Goal: Transaction & Acquisition: Purchase product/service

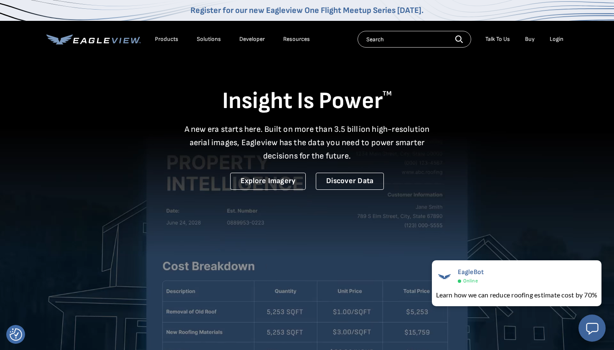
click at [560, 41] on div "Login" at bounding box center [557, 40] width 14 height 8
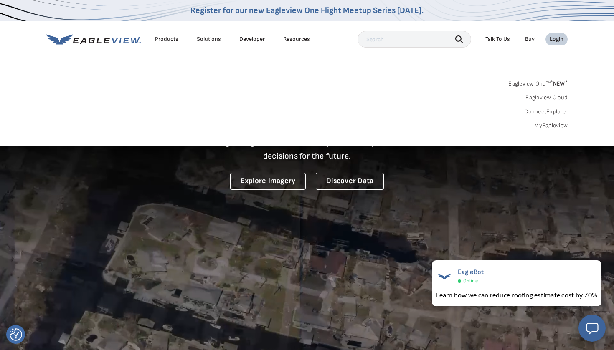
click at [552, 125] on link "MyEagleview" at bounding box center [550, 126] width 33 height 8
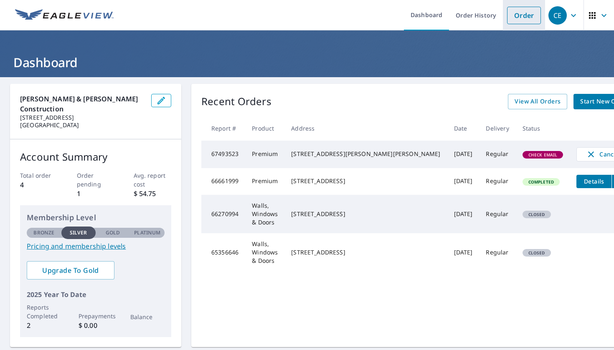
click at [524, 15] on link "Order" at bounding box center [524, 16] width 34 height 18
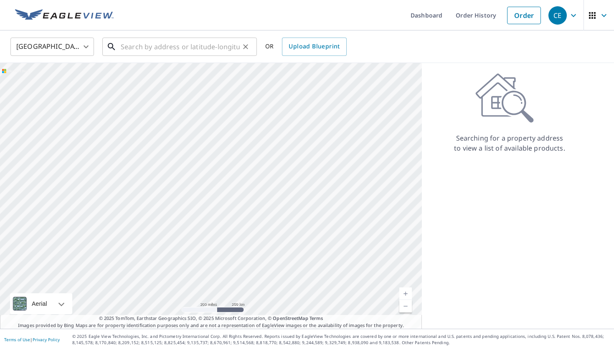
click at [201, 48] on input "text" at bounding box center [180, 46] width 119 height 23
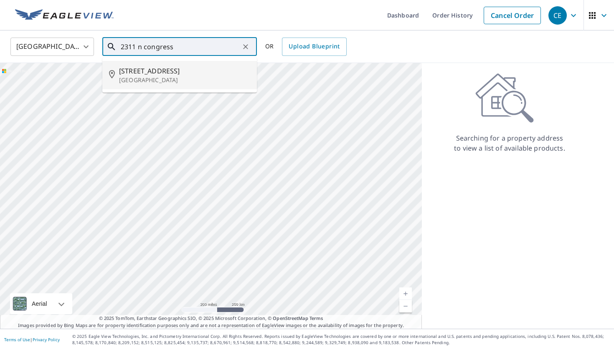
click at [178, 73] on span "2311 N Congress Ave" at bounding box center [184, 71] width 131 height 10
type input "2311 N Congress Ave Boynton Beach, FL 33426"
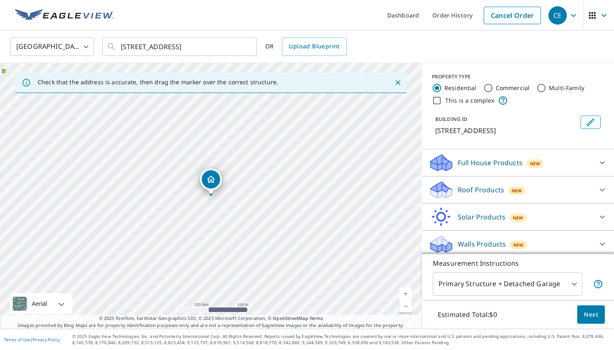
click at [467, 195] on p "Roof Products" at bounding box center [481, 190] width 46 height 10
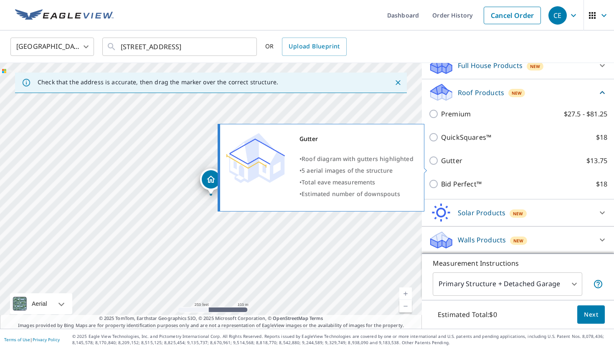
scroll to position [100, 0]
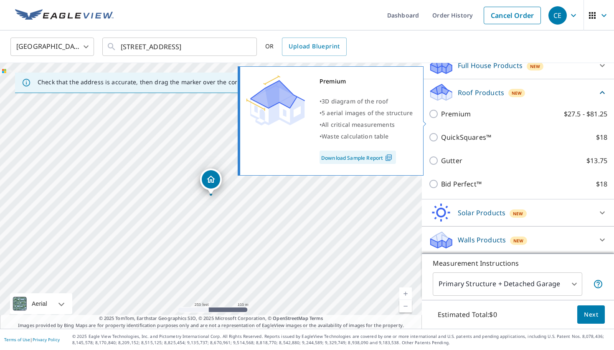
click at [475, 119] on label "Premium $27.5 - $81.25" at bounding box center [524, 114] width 166 height 10
click at [441, 119] on input "Premium $27.5 - $81.25" at bounding box center [435, 114] width 13 height 10
checkbox input "true"
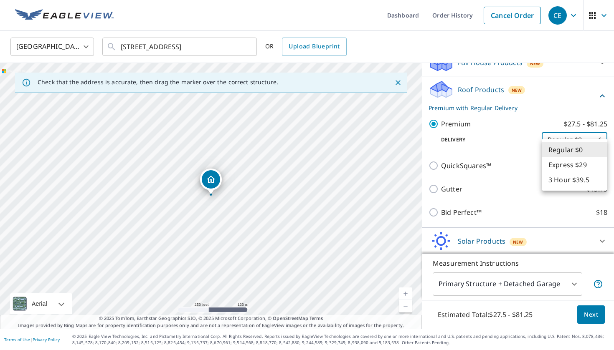
click at [559, 152] on body "CE CE Dashboard Order History Cancel Order CE United States US ​ 2311 N Congres…" at bounding box center [307, 175] width 614 height 350
click at [560, 179] on li "3 Hour $39.5" at bounding box center [575, 180] width 66 height 15
type input "7"
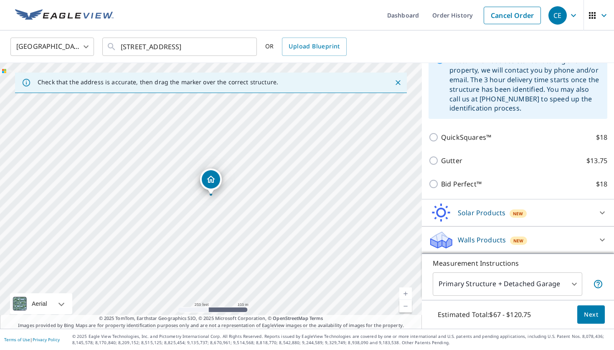
scroll to position [0, 0]
click at [528, 290] on body "CE CE Dashboard Order History Cancel Order CE United States US ​ 2311 N Congres…" at bounding box center [307, 175] width 614 height 350
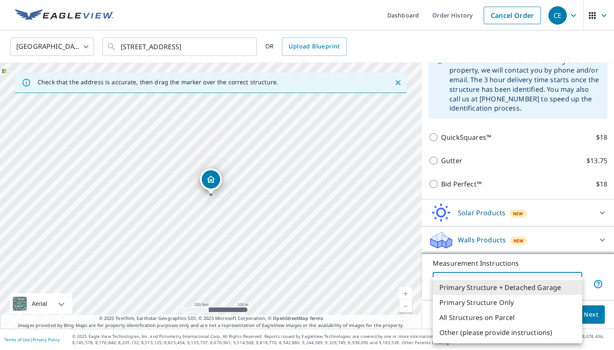
click at [508, 319] on li "All Structures on Parcel" at bounding box center [508, 317] width 150 height 15
type input "3"
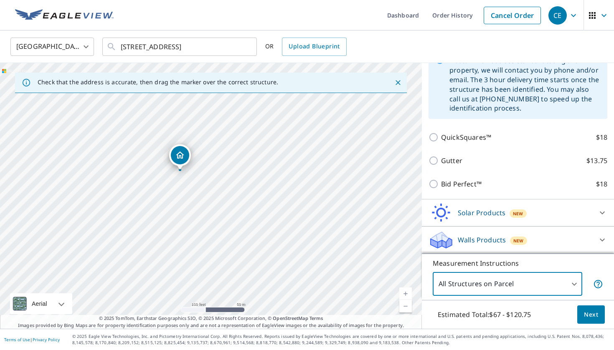
click at [587, 313] on span "Next" at bounding box center [591, 315] width 14 height 10
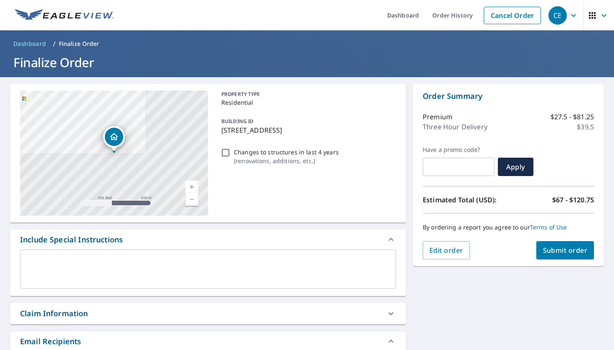
click at [66, 267] on textarea at bounding box center [208, 270] width 364 height 24
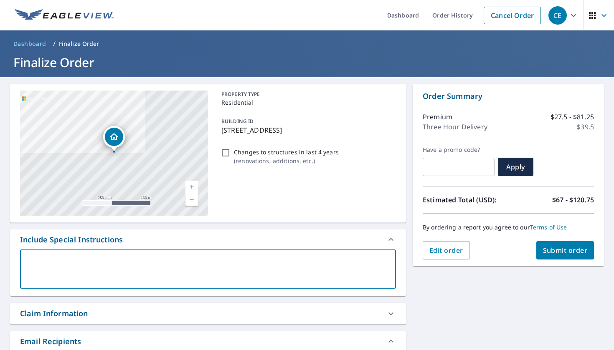
type textarea "N"
type textarea "x"
type textarea "Ne"
type textarea "x"
type textarea "Nee"
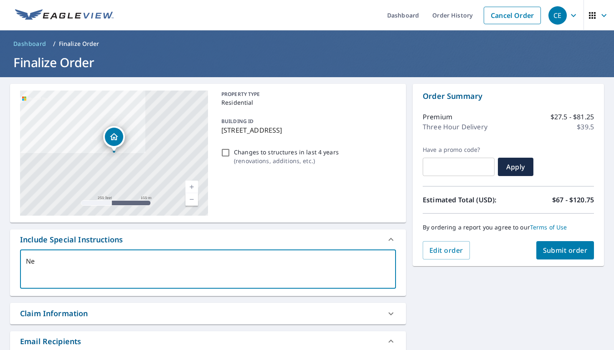
type textarea "x"
type textarea "Need"
type textarea "x"
type textarea "Need"
type textarea "x"
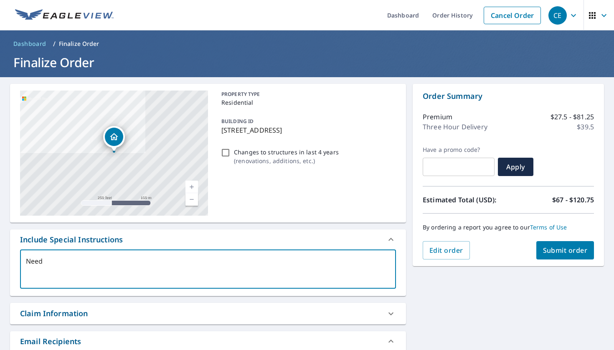
type textarea "Need t"
type textarea "x"
type textarea "Need th"
type textarea "x"
type textarea "Need the"
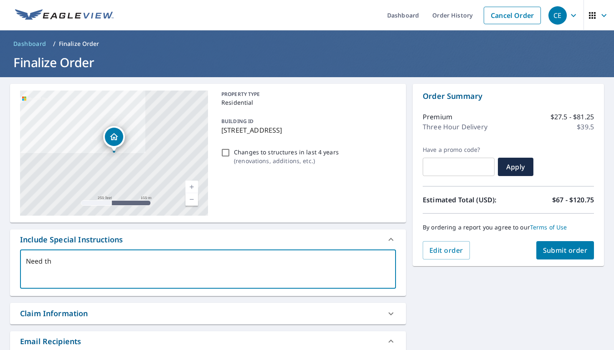
type textarea "x"
type textarea "Need the"
type textarea "x"
type textarea "Need the f"
type textarea "x"
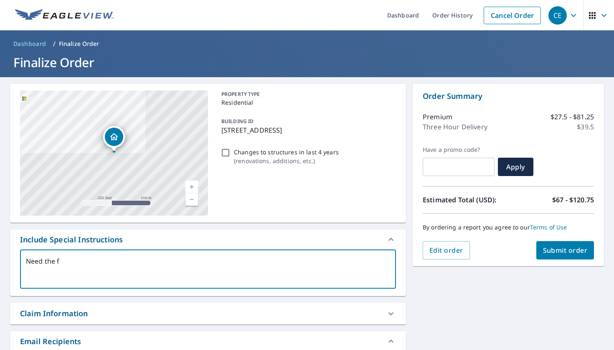
type textarea "Need the fu"
type textarea "x"
type textarea "Need the ful"
type textarea "x"
type textarea "Need the full"
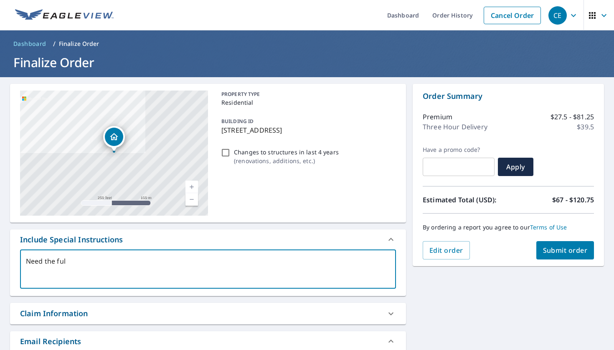
type textarea "x"
type textarea "Need the full"
type textarea "x"
type textarea "Need the full r"
type textarea "x"
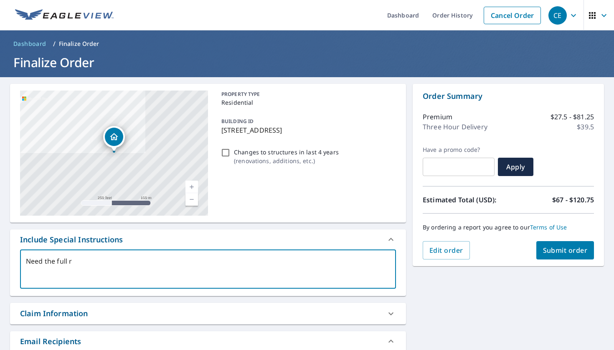
type textarea "Need the full ro"
type textarea "x"
type textarea "Need the full roo"
type textarea "x"
type textarea "Need the full roof"
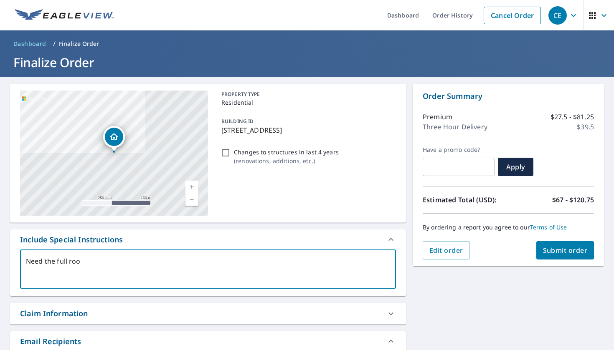
type textarea "x"
type textarea "Need the full roof"
type textarea "x"
type textarea "Need the full roof r"
type textarea "x"
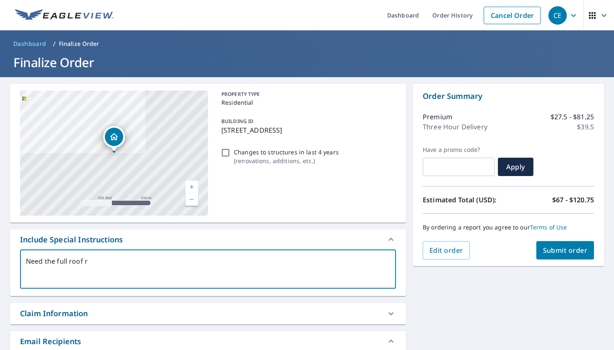
type textarea "Need the full roof re"
type textarea "x"
type textarea "Need the full roof rep"
type textarea "x"
type textarea "Need the full roof repo"
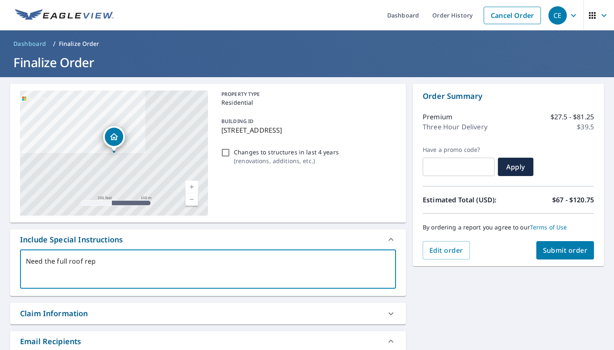
type textarea "x"
type textarea "Need the full roof repor"
type textarea "x"
type textarea "Need the full roof report"
type textarea "x"
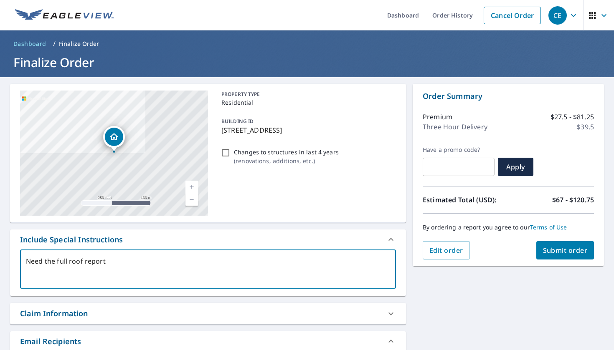
type textarea "Need the full roof report."
type textarea "x"
type textarea "Need the full roof report."
type textarea "x"
type textarea "Need the full roof report. 2"
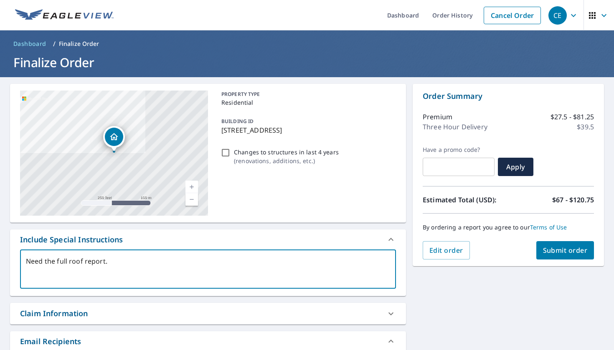
type textarea "x"
type textarea "Need the full roof report. 23"
type textarea "x"
type textarea "Need the full roof report. 231"
type textarea "x"
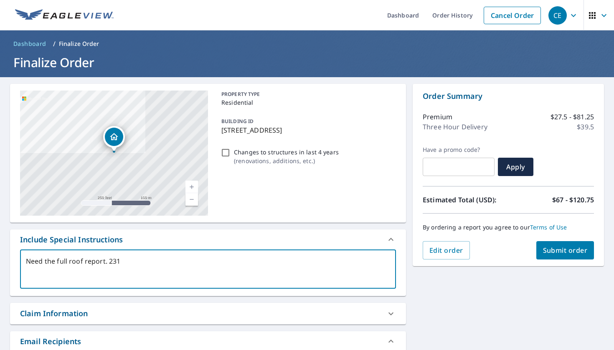
type textarea "Need the full roof report. 2311"
type textarea "x"
type textarea "Need the full roof report. 2311"
type textarea "x"
type textarea "Need the full roof report. 2311 i"
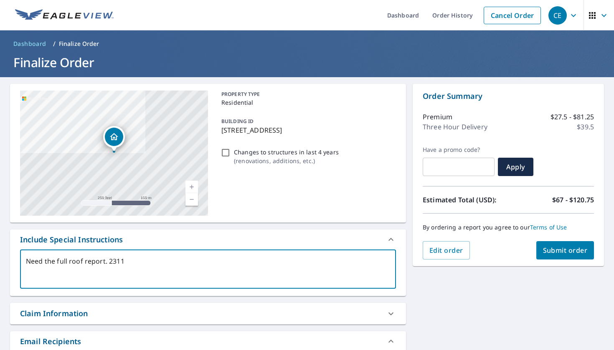
type textarea "x"
type textarea "Need the full roof report. 2311 is"
type textarea "x"
type textarea "Need the full roof report. 2311 is"
type textarea "x"
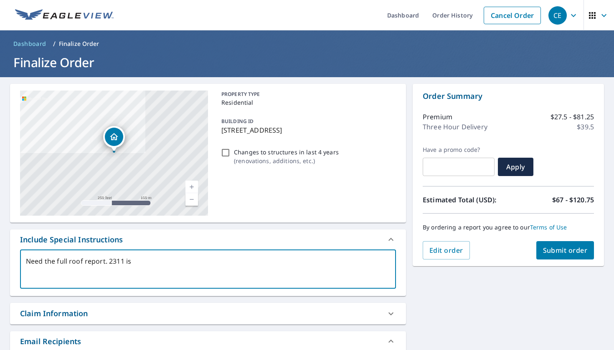
type textarea "Need the full roof report. 2311 is t"
type textarea "x"
type textarea "Need the full roof report. 2311 is th"
type textarea "x"
type textarea "Need the full roof report. 2311 is the"
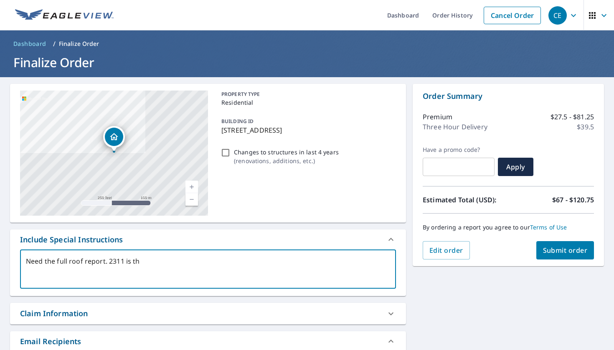
type textarea "x"
type textarea "Need the full roof report. 2311 is the"
type textarea "x"
type textarea "Need the full roof report. 2311 is the b"
type textarea "x"
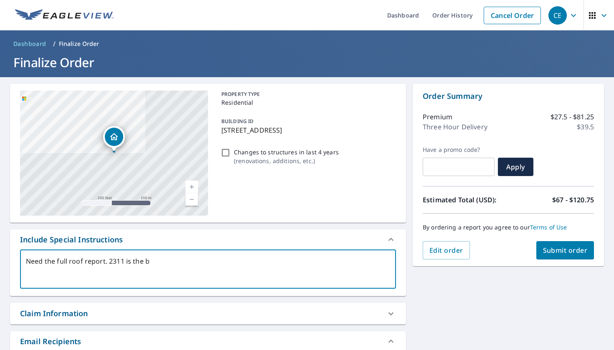
type textarea "Need the full roof report. 2311 is the bu"
type textarea "x"
type textarea "Need the full roof report. 2311 is the bui"
type textarea "x"
type textarea "Need the full roof report. 2311 is the buil"
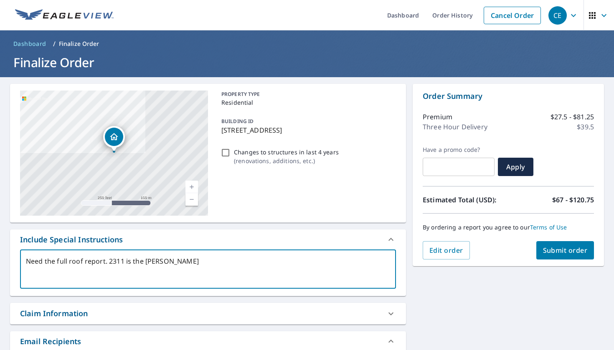
type textarea "x"
type textarea "Need the full roof report. 2311 is the build"
type textarea "x"
type textarea "Need the full roof report. 2311 is the buildi"
type textarea "x"
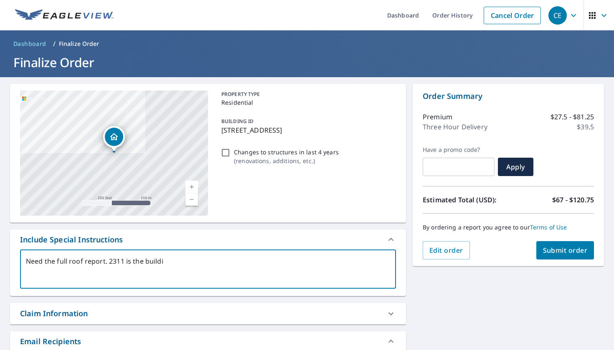
type textarea "Need the full roof report. 2311 is the buildin"
type textarea "x"
type textarea "Need the full roof report. 2311 is the building"
type textarea "x"
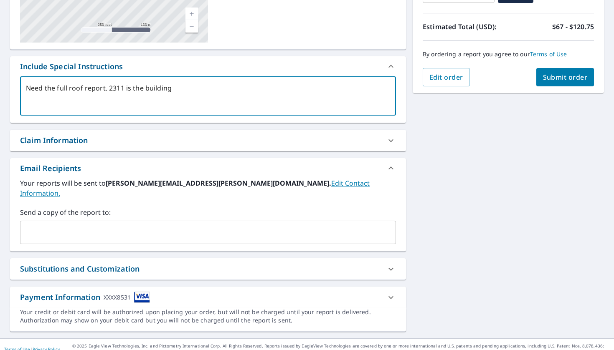
scroll to position [173, 0]
type textarea "Need the full roof report. 2311 is the building"
type textarea "x"
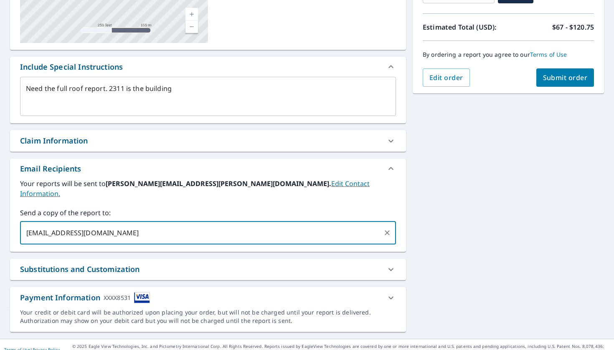
type input "isaiah@wtconstruct.com"
type textarea "x"
click at [241, 264] on div "Substitutions and Customization" at bounding box center [200, 269] width 361 height 11
type textarea "x"
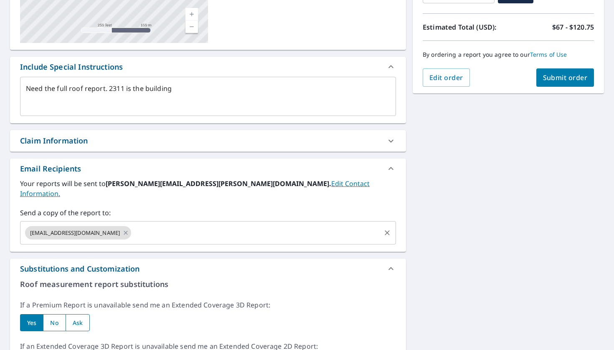
click at [214, 226] on input "text" at bounding box center [255, 233] width 247 height 16
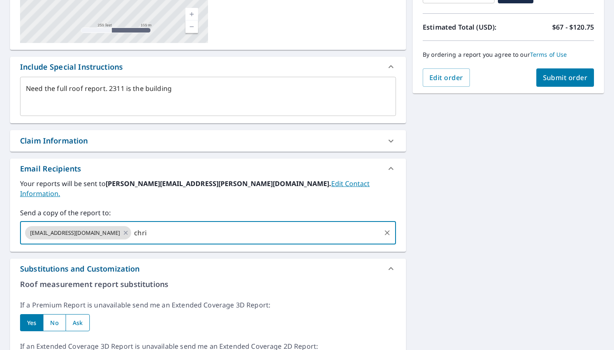
type input "chris"
type input "chris.edden@wtconstruct.com"
type textarea "x"
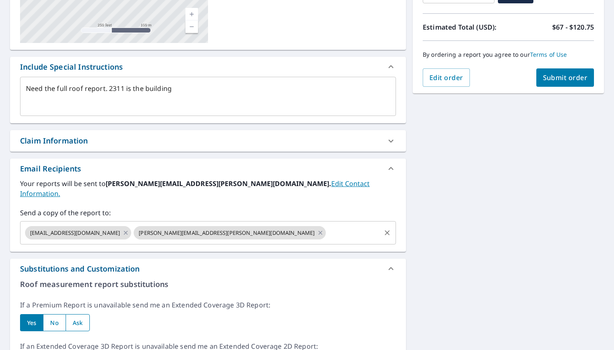
click at [389, 231] on icon "Clear" at bounding box center [387, 233] width 5 height 5
type textarea "x"
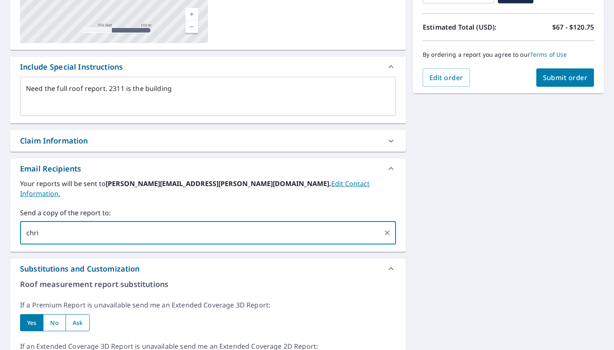
type input "chris"
type input "chris.edden@wtconstruct.com"
type textarea "x"
click at [162, 259] on div "Substitutions and Customization" at bounding box center [208, 269] width 396 height 20
type textarea "x"
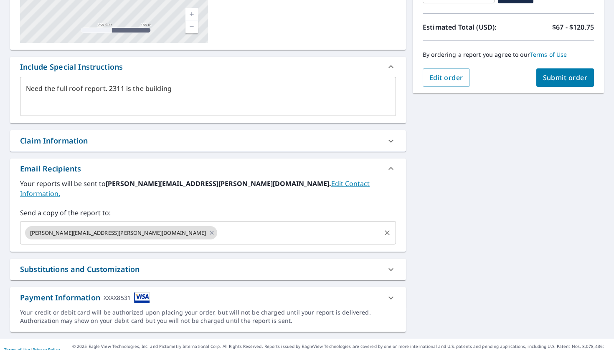
click at [218, 226] on input "text" at bounding box center [298, 233] width 161 height 16
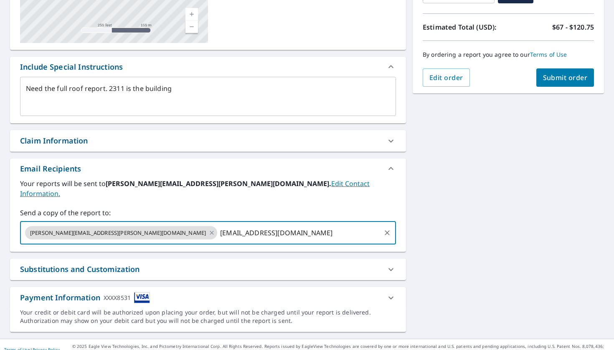
type input "isaiah@wtconstruct.com"
type textarea "x"
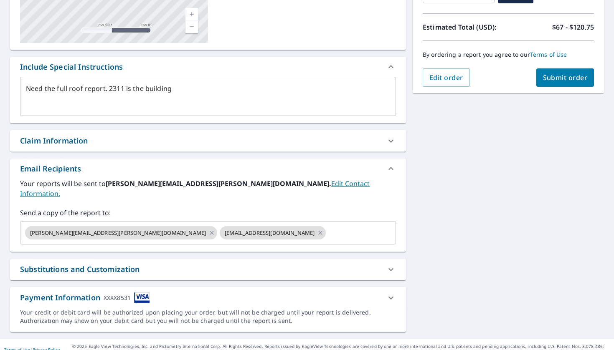
click at [182, 264] on div "Substitutions and Customization" at bounding box center [200, 269] width 361 height 11
type textarea "x"
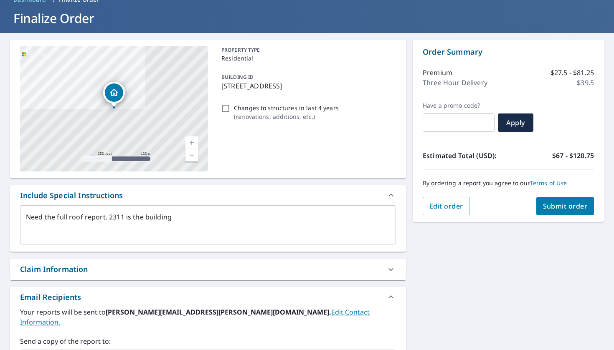
scroll to position [43, 0]
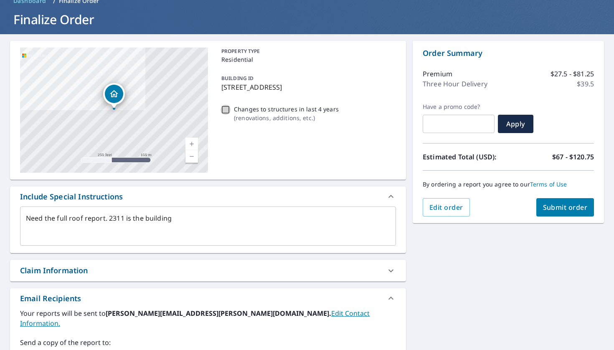
click at [226, 109] on input "Changes to structures in last 4 years ( renovations, additions, etc. )" at bounding box center [226, 110] width 10 height 10
checkbox input "true"
type textarea "x"
click at [228, 109] on input "Changes to structures in last 4 years ( renovations, additions, etc. )" at bounding box center [226, 110] width 10 height 10
checkbox input "false"
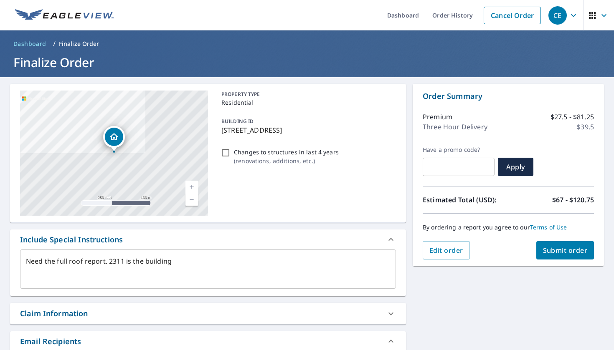
scroll to position [0, 0]
click at [556, 251] on span "Submit order" at bounding box center [565, 250] width 45 height 9
type textarea "x"
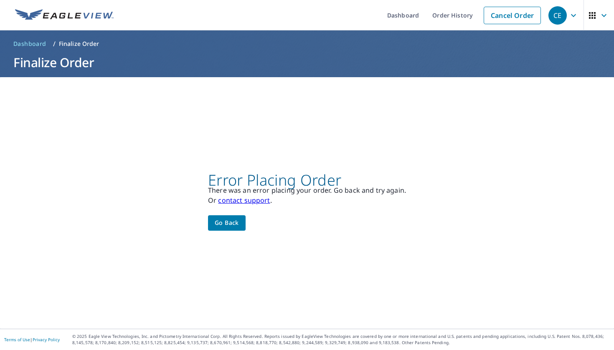
click at [239, 220] on span "Go back" at bounding box center [227, 223] width 24 height 10
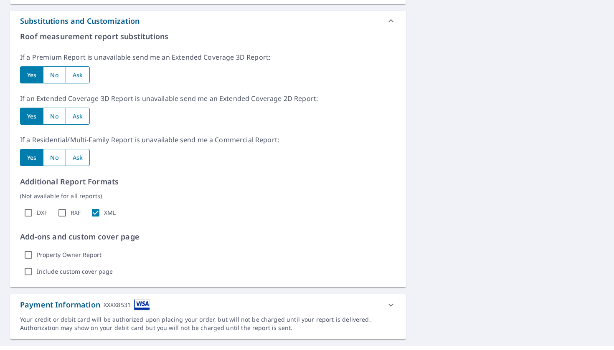
scroll to position [427, 0]
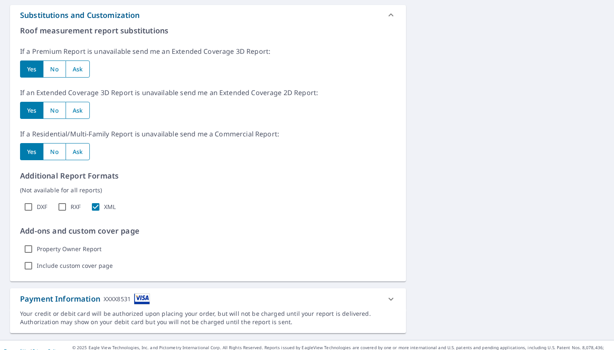
click at [322, 294] on div "Payment Information XXXX8531" at bounding box center [200, 299] width 361 height 11
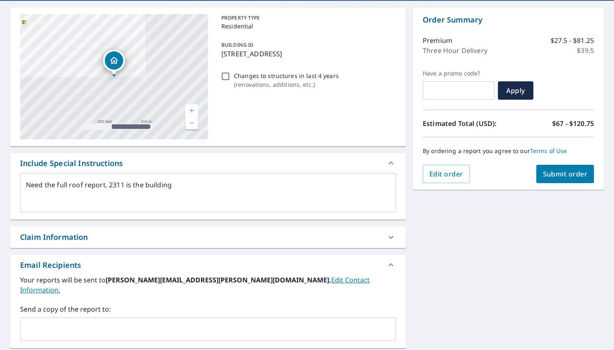
scroll to position [57, 0]
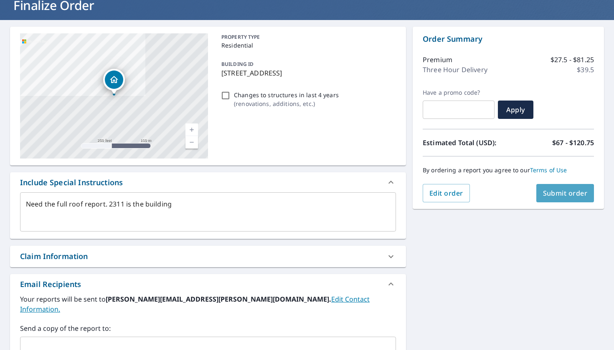
click at [559, 195] on span "Submit order" at bounding box center [565, 193] width 45 height 9
type textarea "x"
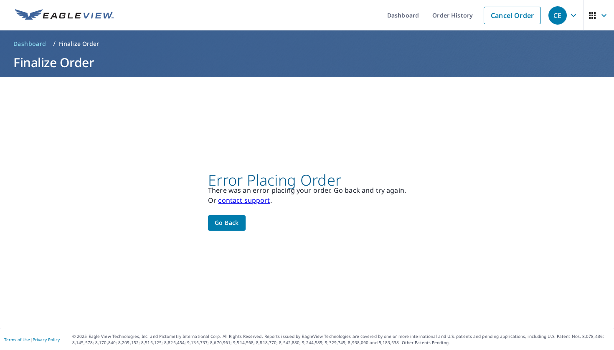
scroll to position [0, 0]
click at [234, 224] on span "Go back" at bounding box center [227, 223] width 24 height 10
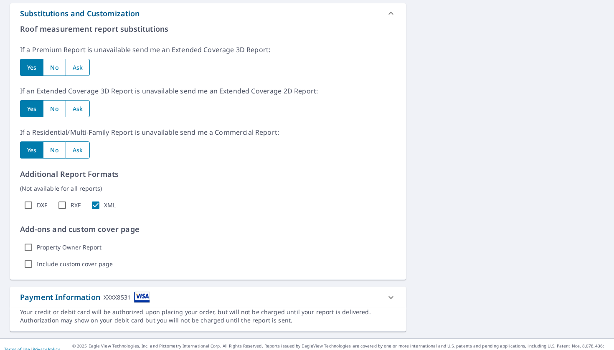
scroll to position [428, 0]
click at [196, 297] on div "Payment Information XXXX8531" at bounding box center [208, 297] width 396 height 21
type textarea "x"
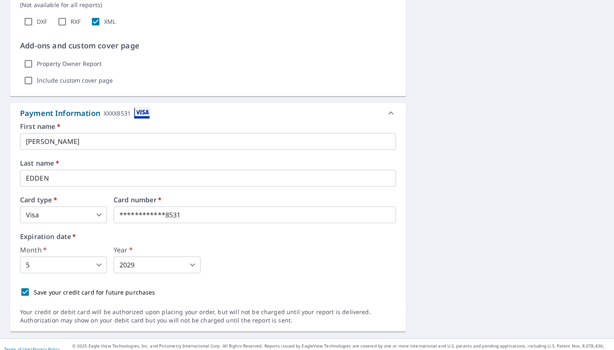
scroll to position [612, 0]
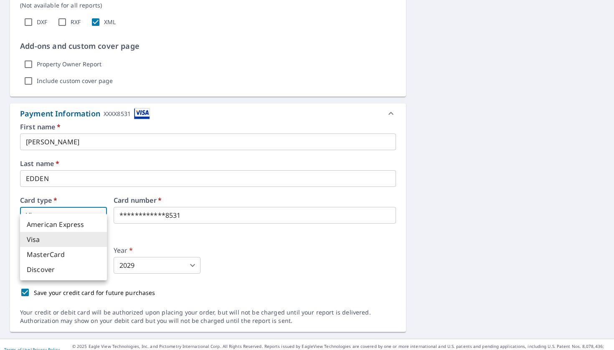
click at [97, 207] on body "CE CE Dashboard Order History Cancel Order CE Dashboard / Finalize Order Finali…" at bounding box center [307, 175] width 614 height 350
click at [80, 238] on li "Visa" at bounding box center [63, 239] width 87 height 15
